Goal: Task Accomplishment & Management: Use online tool/utility

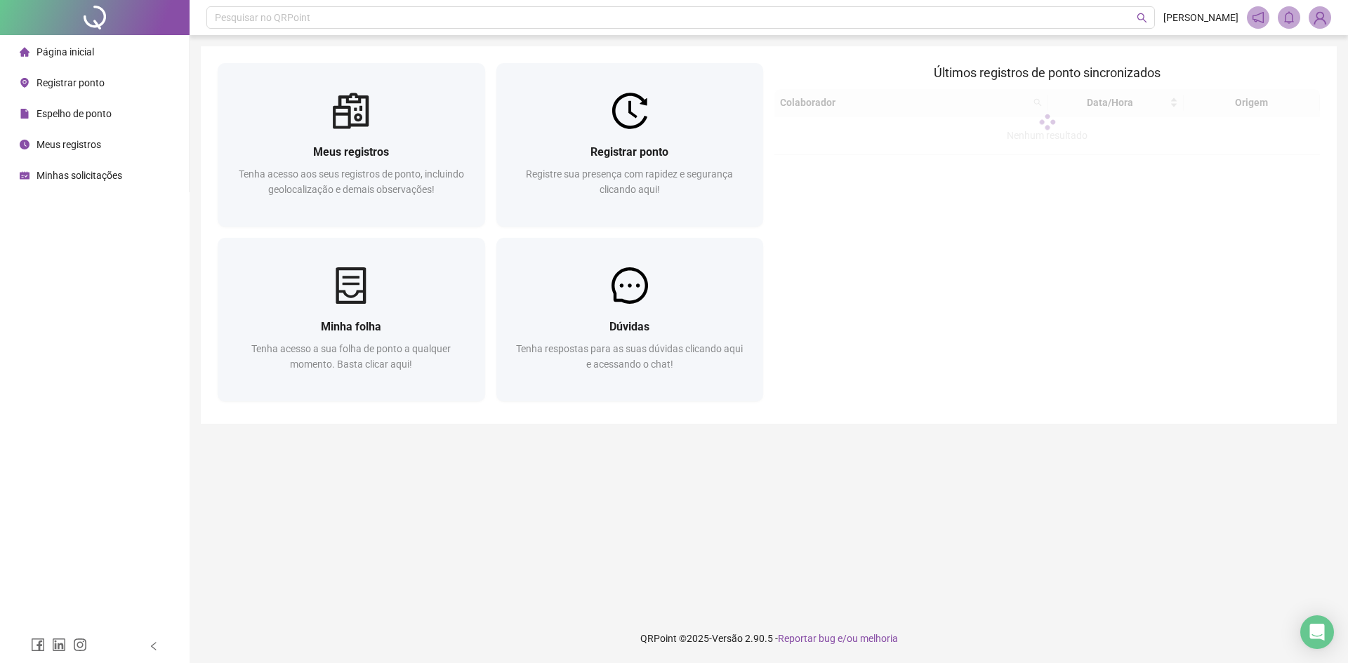
click at [80, 77] on span "Registrar ponto" at bounding box center [71, 82] width 68 height 11
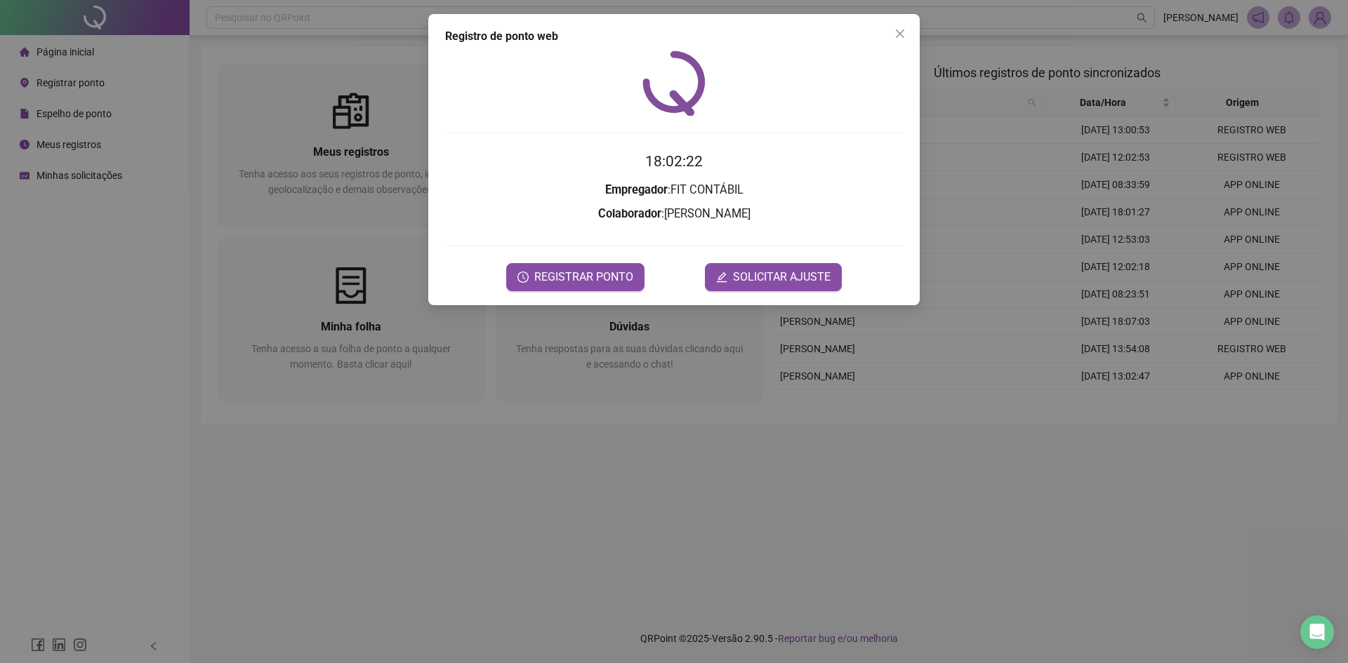
click at [669, 213] on h3 "Colaborador : [PERSON_NAME]" at bounding box center [674, 214] width 458 height 18
click at [591, 274] on span "REGISTRAR PONTO" at bounding box center [583, 277] width 99 height 17
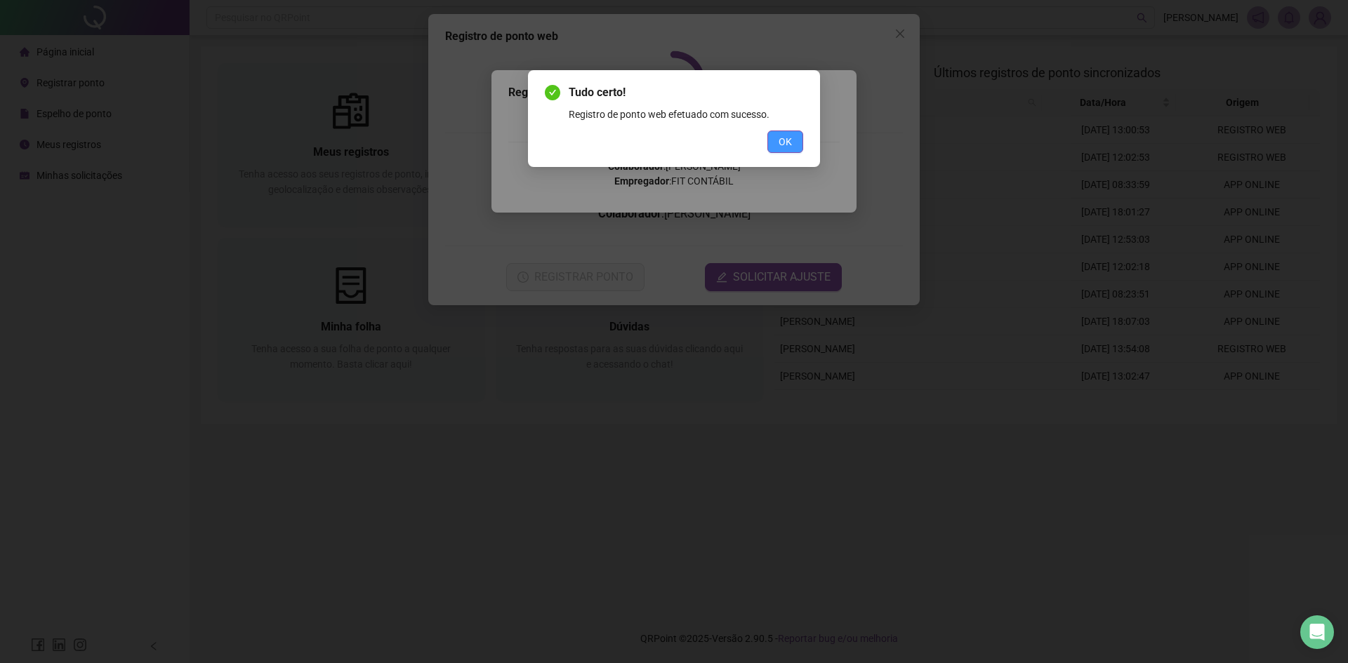
click at [786, 144] on span "OK" at bounding box center [785, 141] width 13 height 15
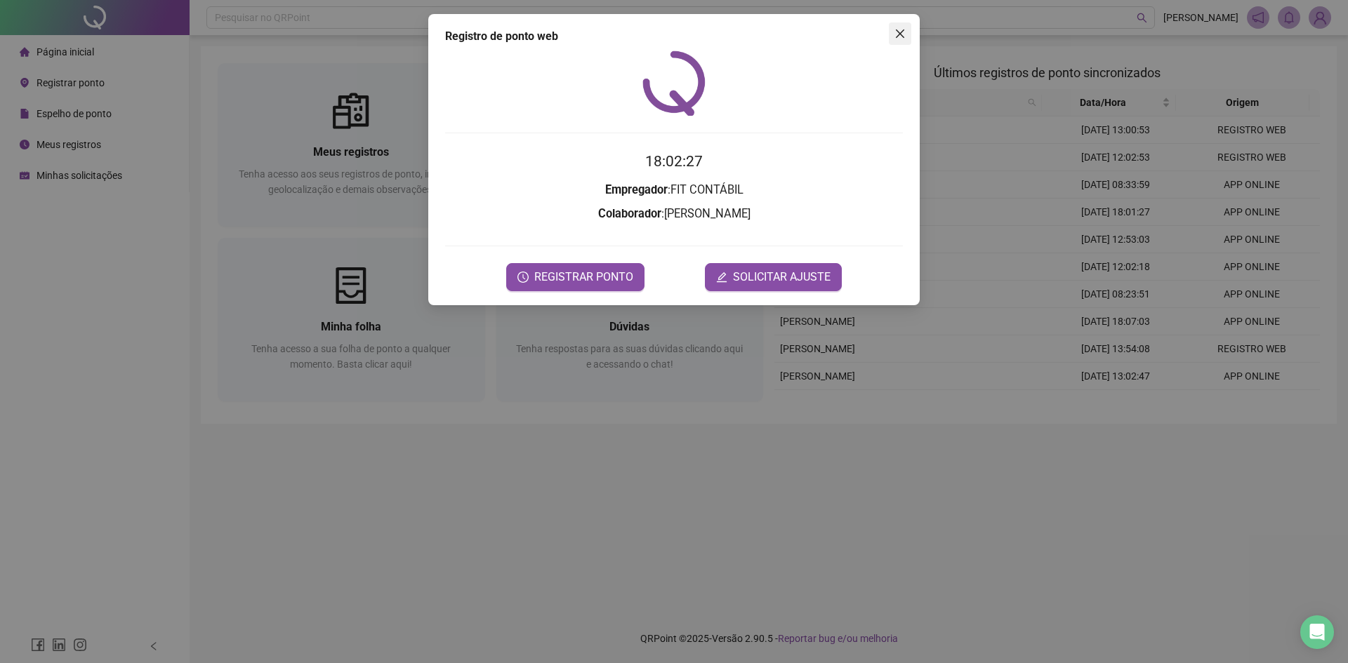
click at [902, 31] on icon "close" at bounding box center [900, 33] width 8 height 8
